Goal: Task Accomplishment & Management: Manage account settings

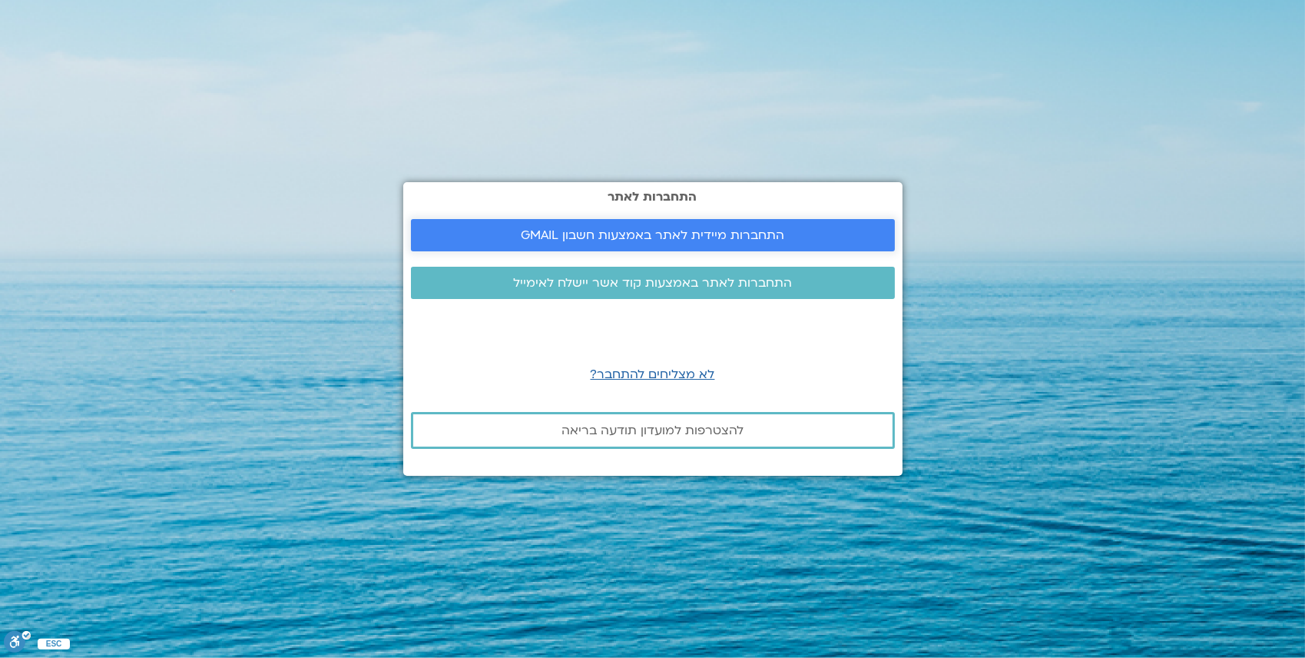
click at [684, 228] on span "התחברות מיידית לאתר באמצעות חשבון GMAIL" at bounding box center [652, 235] width 263 height 14
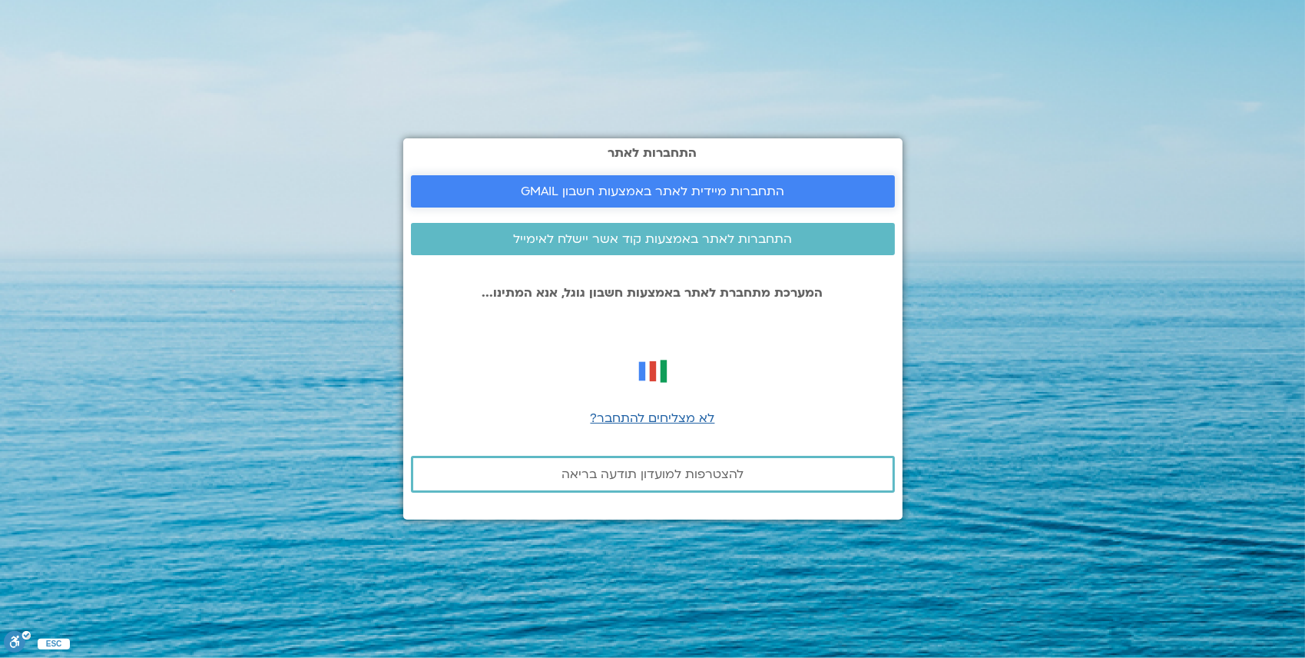
click at [658, 196] on span "התחברות מיידית לאתר באמצעות חשבון GMAIL" at bounding box center [652, 191] width 263 height 14
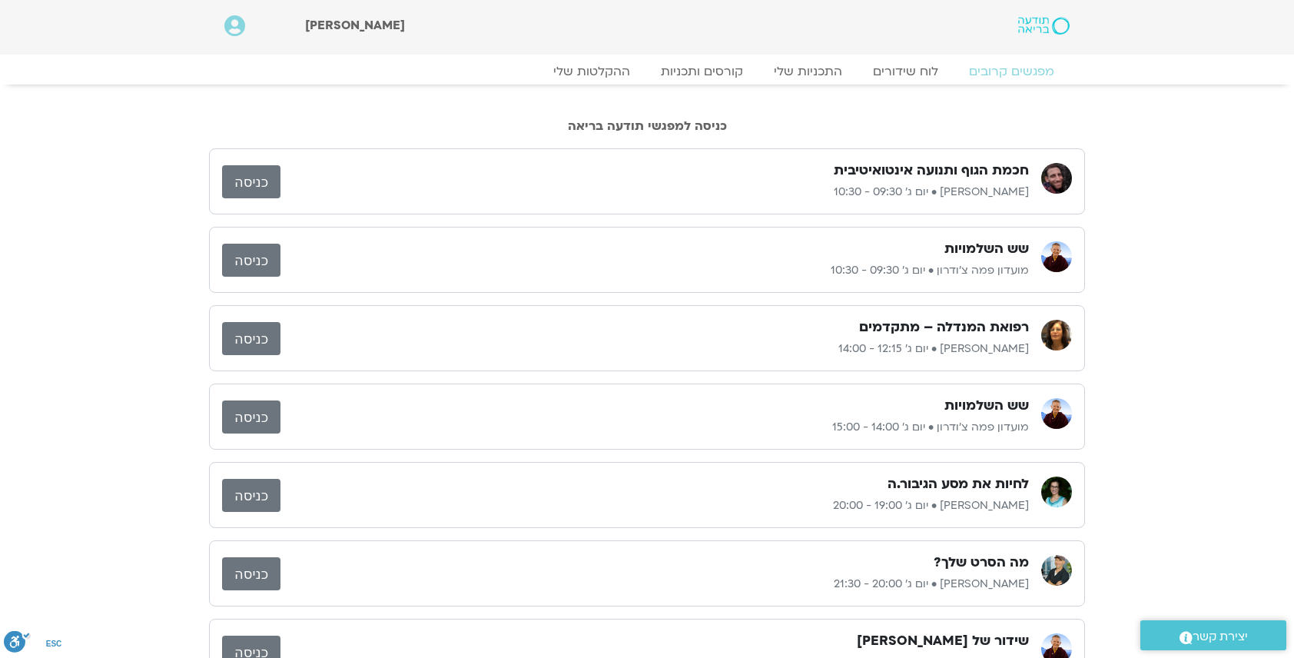
click at [247, 186] on link "כניסה" at bounding box center [251, 181] width 58 height 33
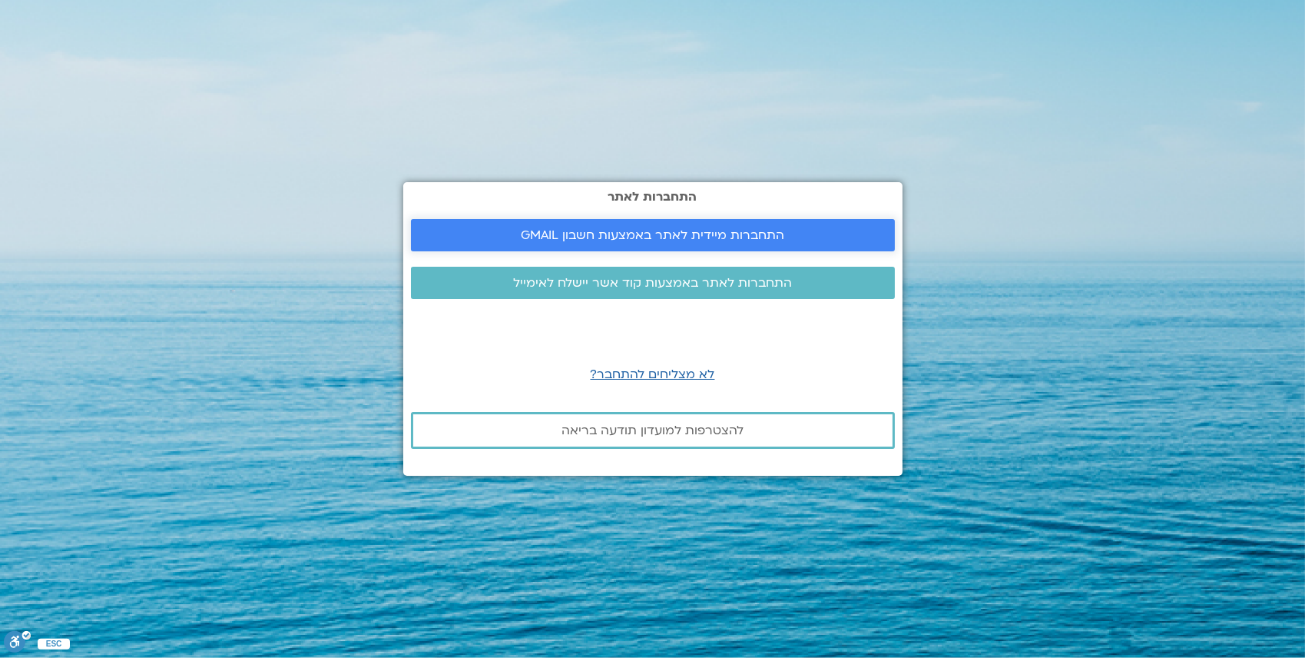
click at [710, 240] on span "התחברות מיידית לאתר באמצעות חשבון GMAIL" at bounding box center [652, 235] width 263 height 14
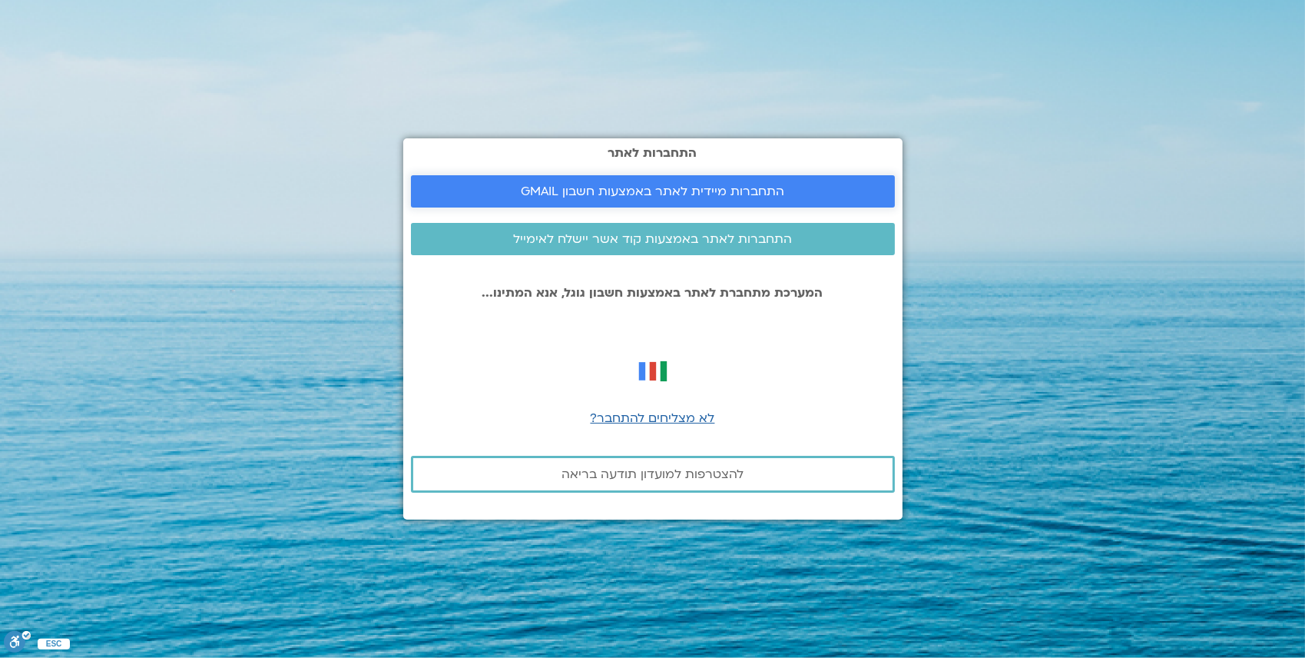
click at [723, 201] on link "התחברות מיידית לאתר באמצעות חשבון GMAIL" at bounding box center [653, 191] width 484 height 32
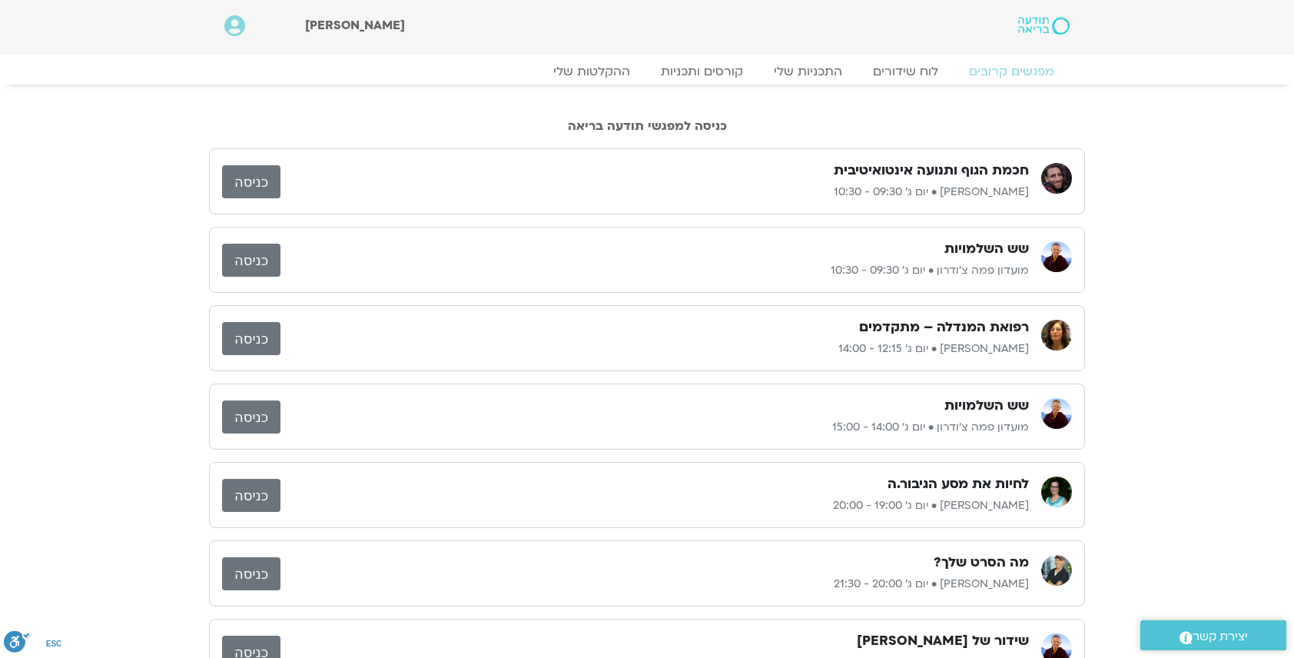
click at [250, 178] on link "כניסה" at bounding box center [251, 181] width 58 height 33
